Goal: Transaction & Acquisition: Purchase product/service

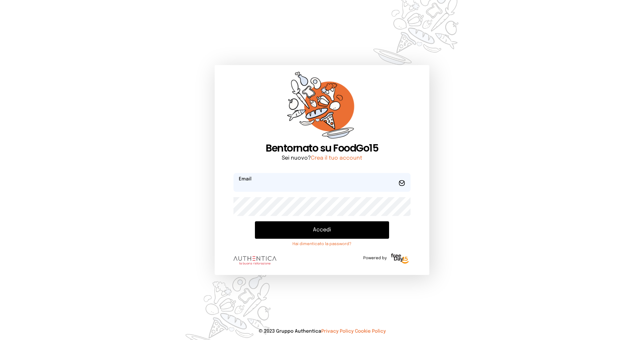
type input "**********"
click at [329, 232] on button "Accedi" at bounding box center [322, 229] width 134 height 17
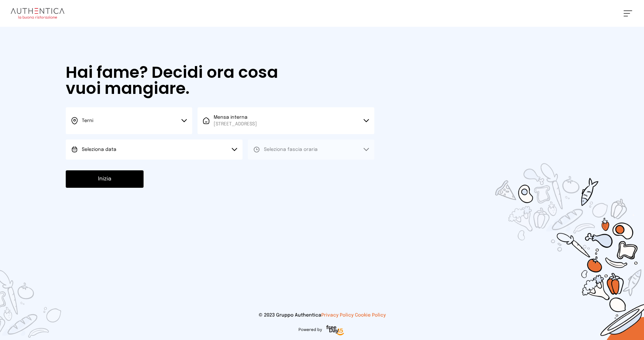
click at [171, 151] on button "Seleziona data" at bounding box center [154, 149] width 177 height 20
click at [159, 167] on li "[DATE], [DATE]" at bounding box center [154, 168] width 177 height 17
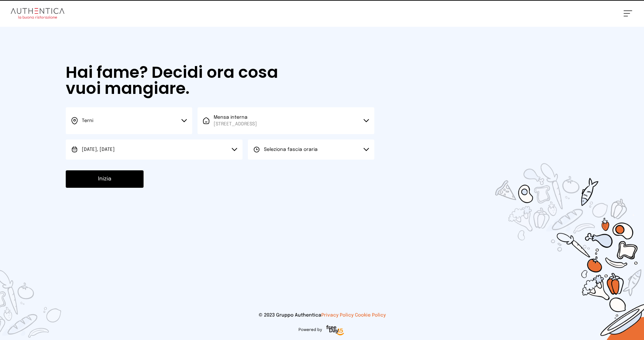
click at [277, 151] on span "Seleziona fascia oraria" at bounding box center [291, 149] width 54 height 5
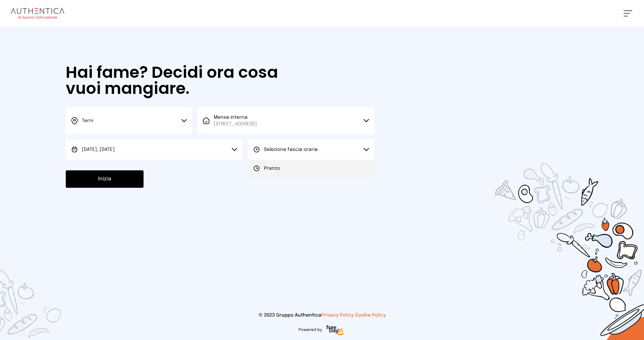
click at [281, 164] on li "Pranzo" at bounding box center [311, 168] width 126 height 17
click at [116, 181] on button "Inizia" at bounding box center [105, 178] width 78 height 17
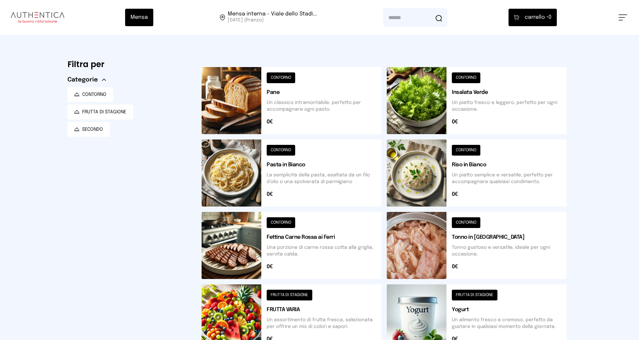
click at [486, 167] on button at bounding box center [477, 172] width 180 height 67
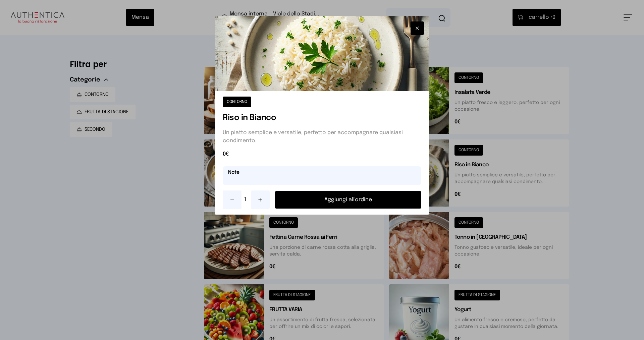
click at [316, 177] on input "text" at bounding box center [322, 175] width 198 height 19
type input "**********"
click at [345, 199] on button "Aggiungi all'ordine" at bounding box center [348, 199] width 146 height 17
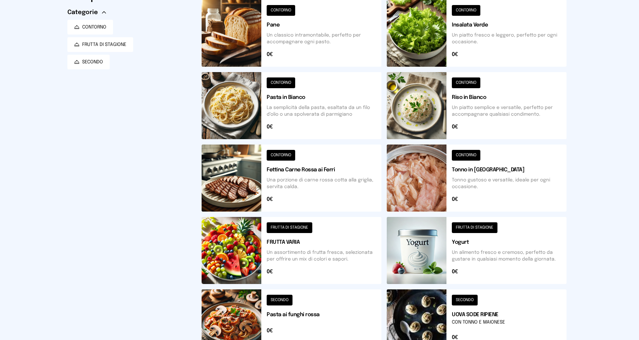
scroll to position [0, 0]
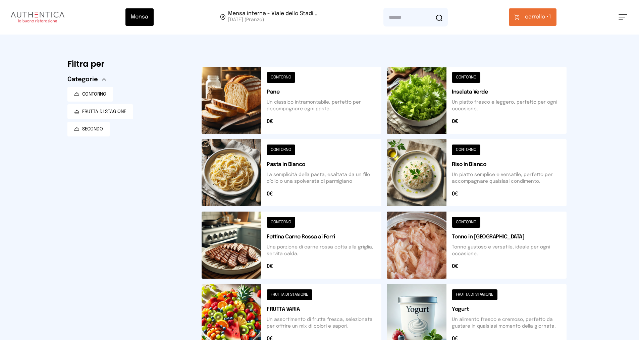
click at [533, 17] on span "carrello •" at bounding box center [537, 17] width 24 height 8
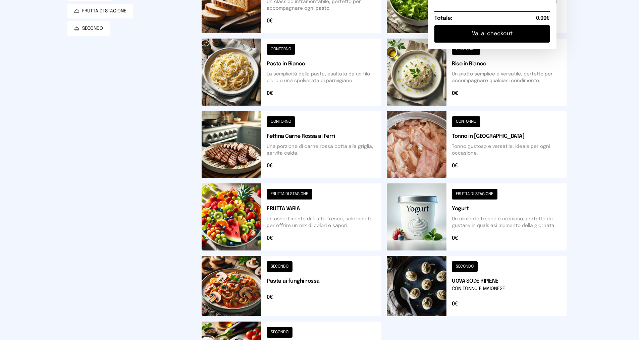
scroll to position [34, 0]
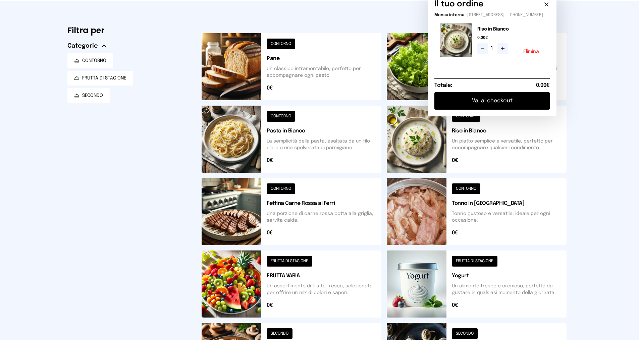
click at [537, 54] on button "Elimina" at bounding box center [531, 51] width 16 height 5
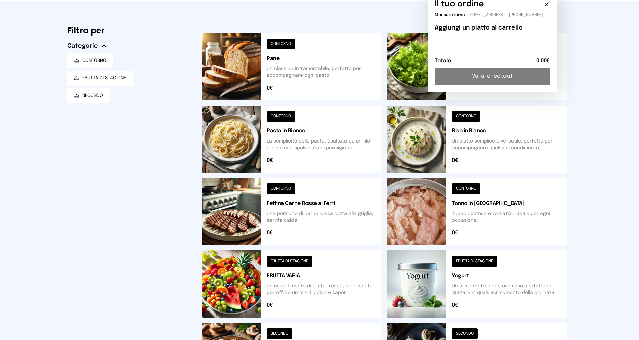
click at [475, 138] on button at bounding box center [477, 139] width 180 height 67
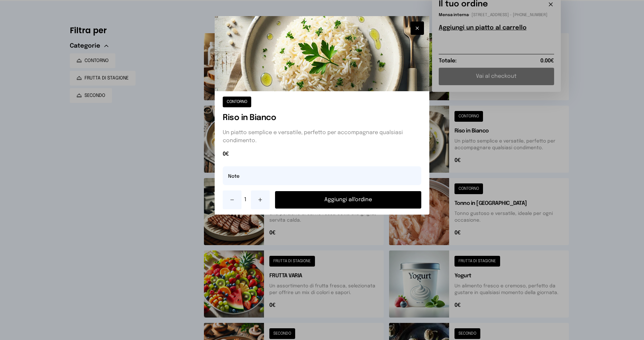
click at [318, 201] on button "Aggiungi all'ordine" at bounding box center [348, 199] width 146 height 17
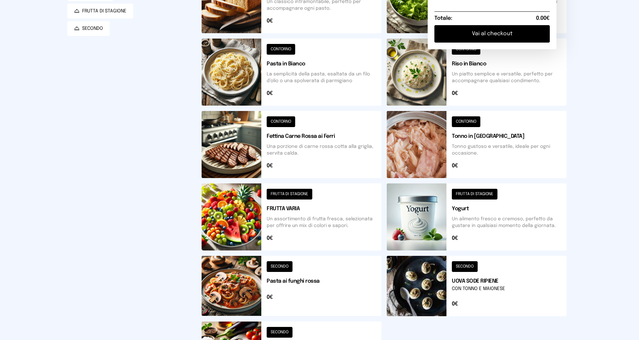
scroll to position [168, 0]
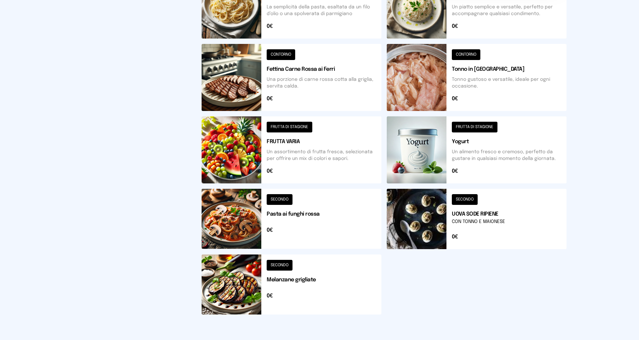
click at [315, 154] on button at bounding box center [291, 149] width 180 height 67
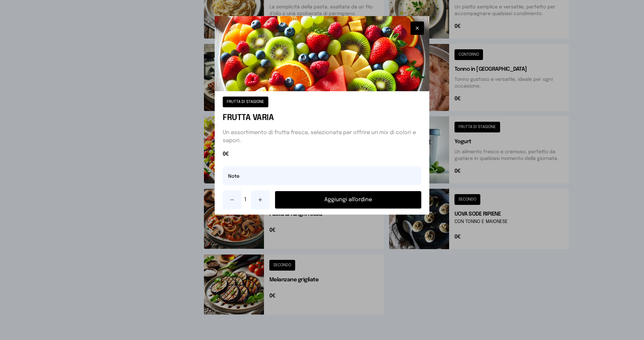
click at [261, 196] on button at bounding box center [260, 199] width 19 height 19
click at [353, 197] on button "Aggiungi all'ordine" at bounding box center [348, 199] width 146 height 17
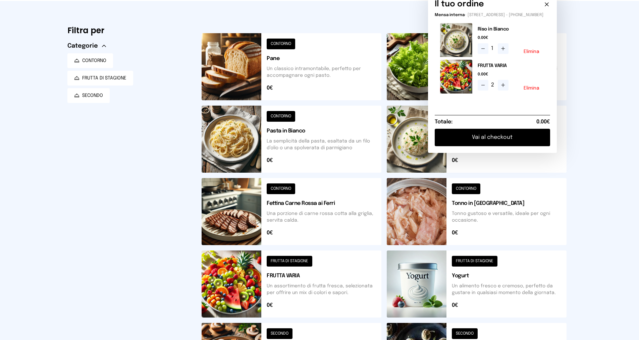
scroll to position [0, 0]
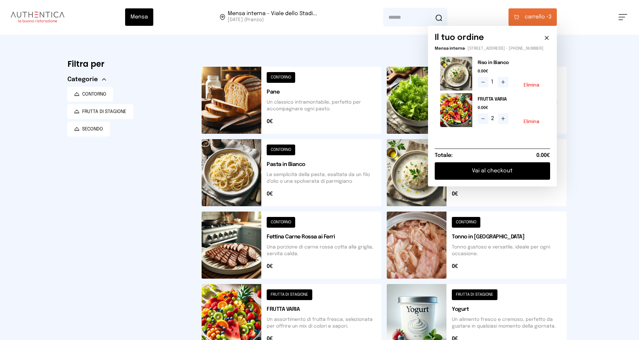
click at [488, 173] on button "Vai al checkout" at bounding box center [491, 170] width 115 height 17
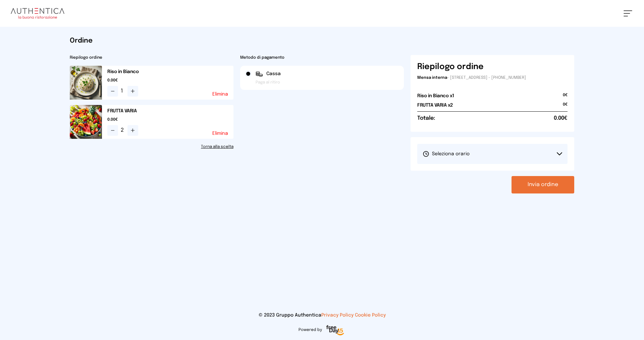
click at [435, 152] on span "Seleziona orario" at bounding box center [445, 154] width 47 height 7
click at [445, 176] on li "1° Turno (13:00 - 15:00)" at bounding box center [492, 172] width 150 height 17
click at [537, 194] on div "Ordine Riepilogo ordine Riso in Bianco 0.00€ 1 Elimina FRUTTA VARIA 0.00€ 2 Eli…" at bounding box center [321, 115] width 515 height 176
click at [536, 185] on button "Invia ordine" at bounding box center [542, 184] width 63 height 17
